Goal: Information Seeking & Learning: Understand process/instructions

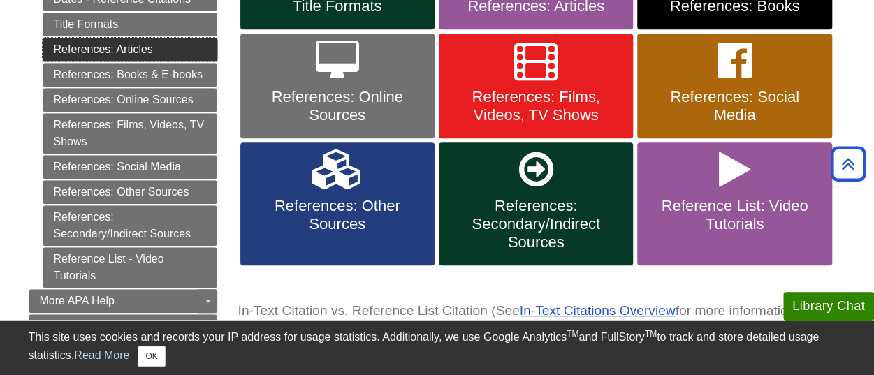
scroll to position [444, 0]
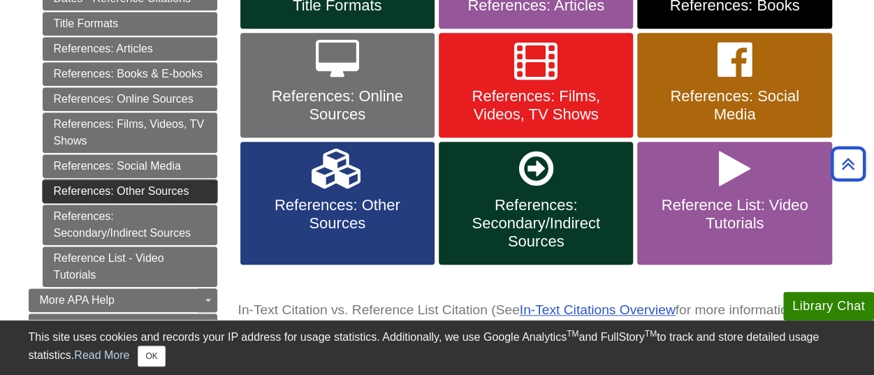
click at [167, 184] on link "References: Other Sources" at bounding box center [130, 191] width 175 height 24
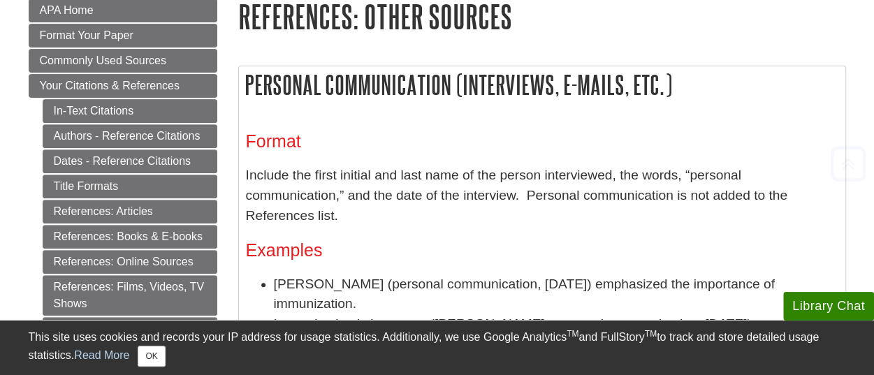
scroll to position [213, 0]
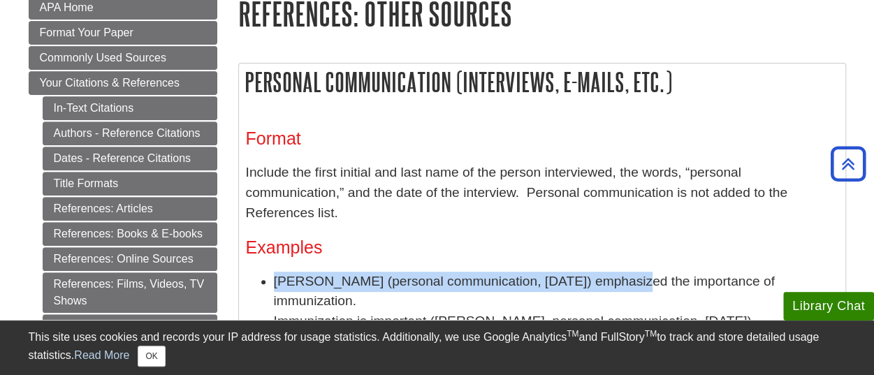
drag, startPoint x: 623, startPoint y: 262, endPoint x: 274, endPoint y: 259, distance: 348.5
click at [274, 272] on li "[PERSON_NAME] (personal communication, [DATE]) emphasized the importance of imm…" at bounding box center [556, 292] width 564 height 41
drag, startPoint x: 370, startPoint y: 281, endPoint x: 263, endPoint y: 267, distance: 107.8
click at [274, 272] on li "[PERSON_NAME] (personal communication, [DATE]) emphasized the importance of imm…" at bounding box center [556, 292] width 564 height 41
copy li "[PERSON_NAME] (personal communication, [DATE]) emphasized the importance of imm…"
